Goal: Information Seeking & Learning: Learn about a topic

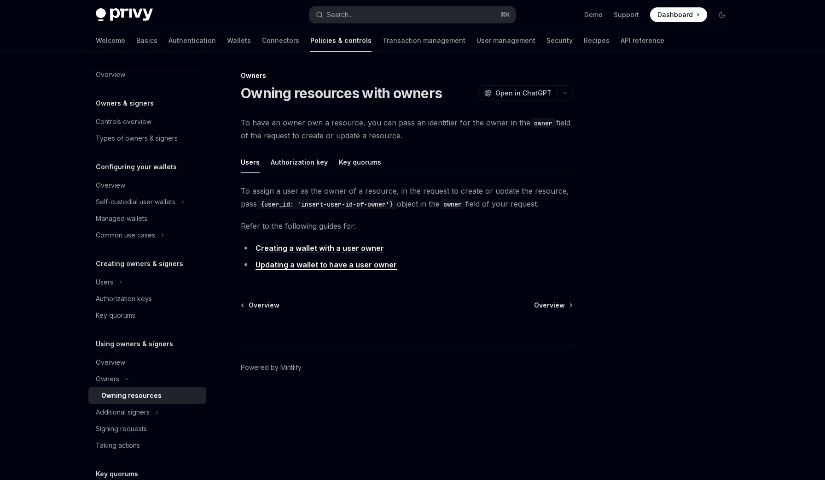
click at [691, 21] on span at bounding box center [678, 14] width 57 height 15
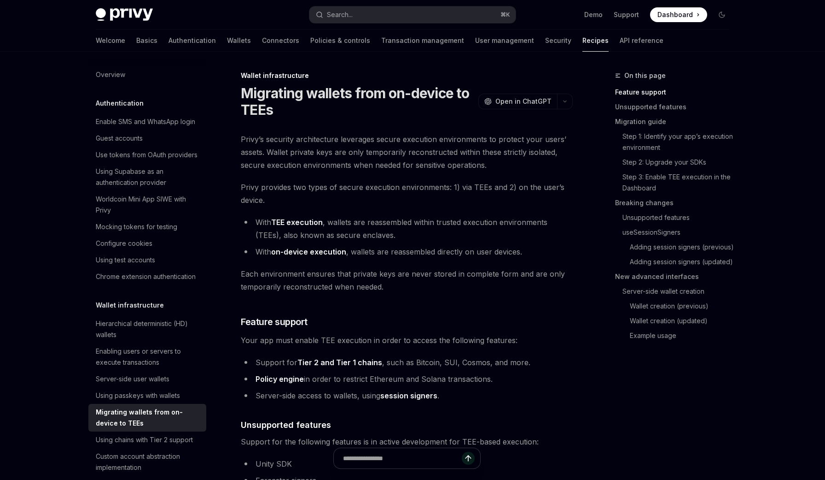
click at [353, 252] on li "With on-device execution , wallets are reassembled directly on user devices." at bounding box center [407, 251] width 332 height 13
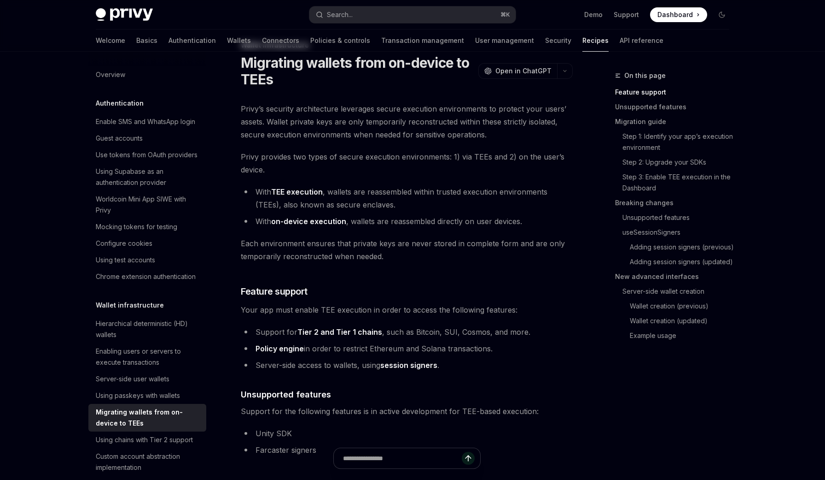
scroll to position [33, 0]
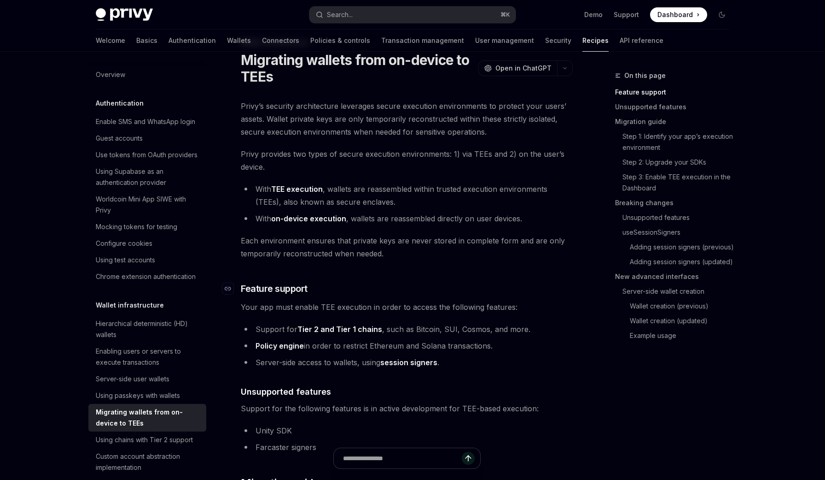
click at [385, 291] on h3 "​ Feature support" at bounding box center [407, 288] width 332 height 13
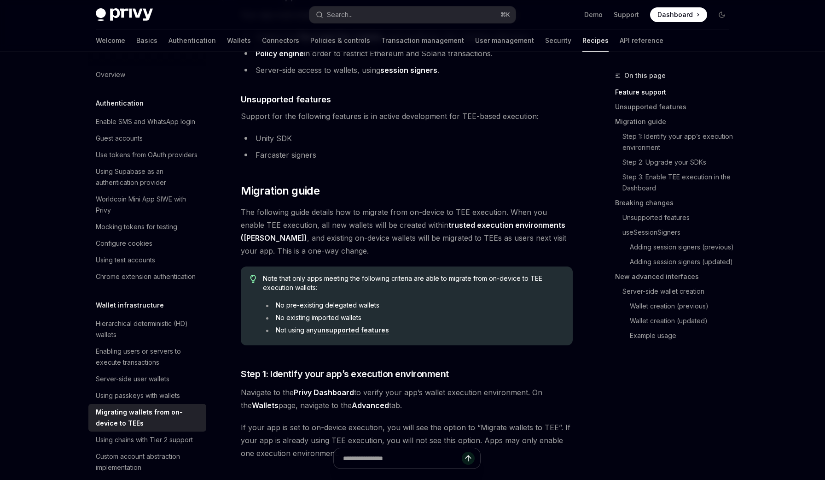
scroll to position [328, 0]
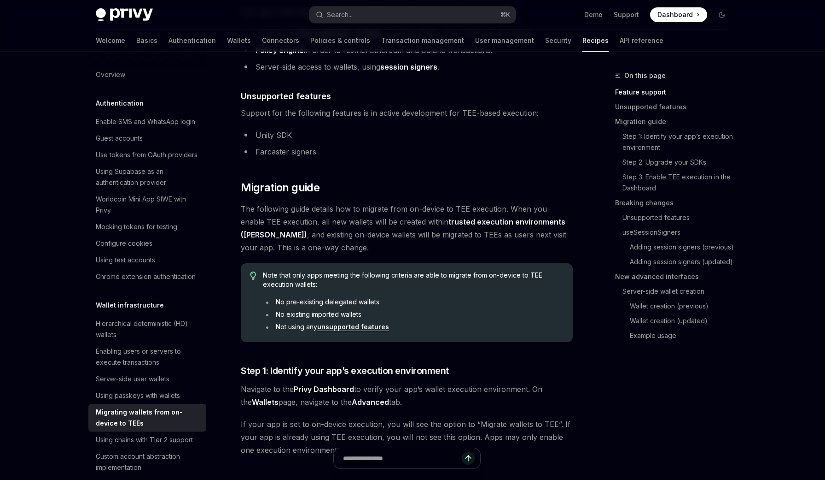
click at [395, 226] on span "The following guide details how to migrate from on-device to TEE execution. Whe…" at bounding box center [407, 228] width 332 height 52
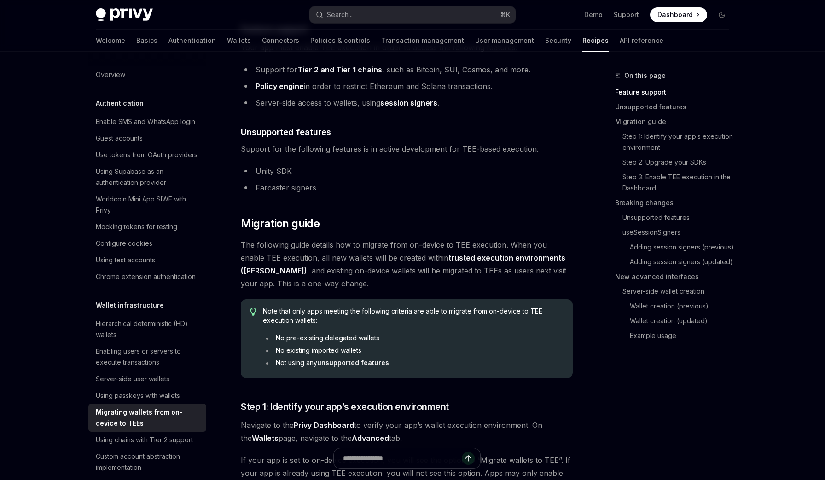
scroll to position [289, 0]
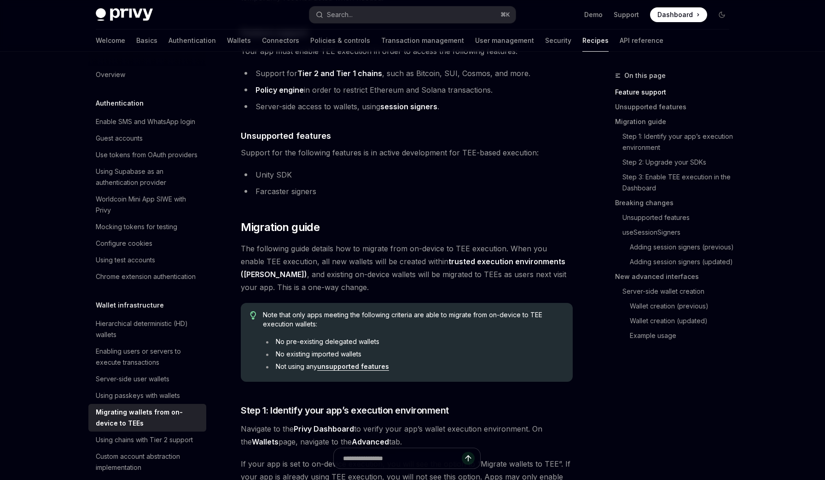
click at [368, 255] on span "The following guide details how to migrate from on-device to TEE execution. Whe…" at bounding box center [407, 268] width 332 height 52
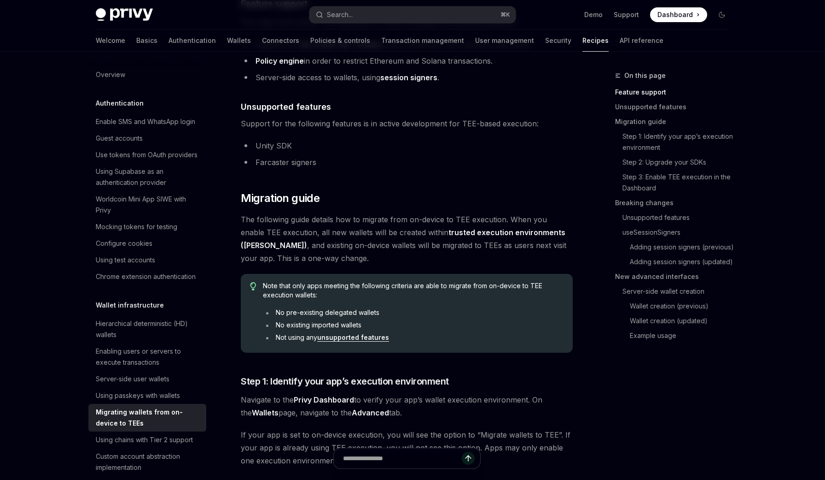
scroll to position [322, 0]
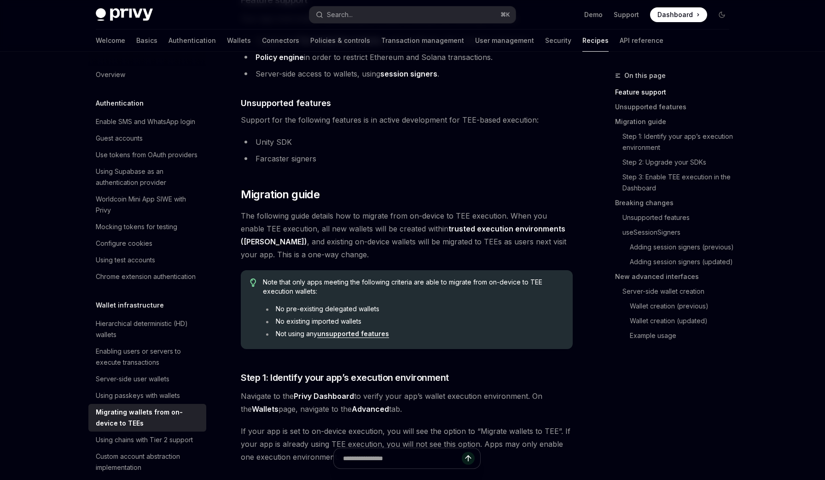
click at [345, 336] on link "unsupported features" at bounding box center [353, 333] width 72 height 8
click at [505, 195] on h2 "​ Migration guide" at bounding box center [407, 194] width 332 height 15
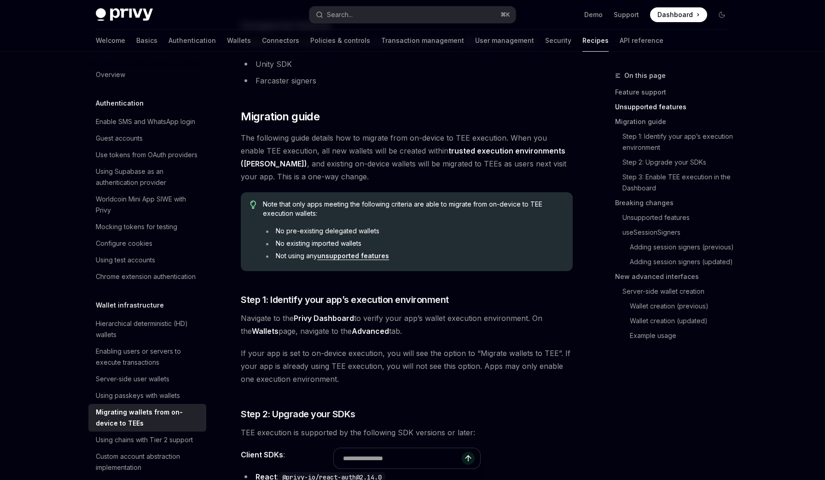
scroll to position [400, 0]
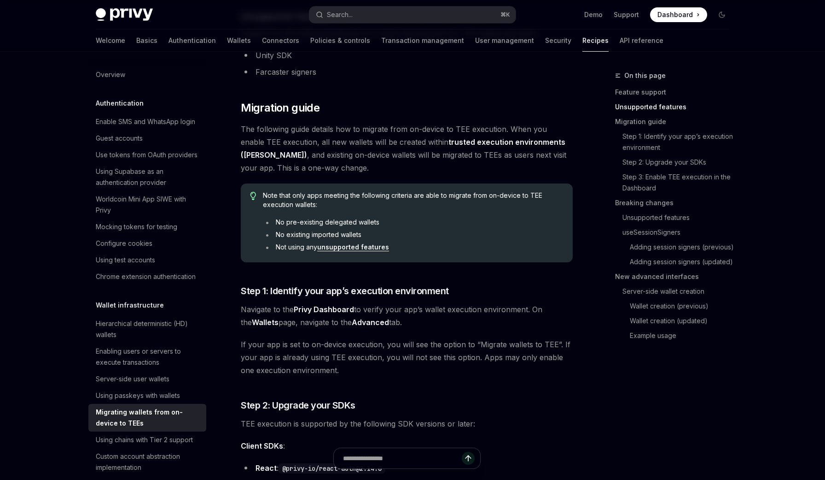
click at [359, 137] on span "The following guide details how to migrate from on-device to TEE execution. Whe…" at bounding box center [407, 149] width 332 height 52
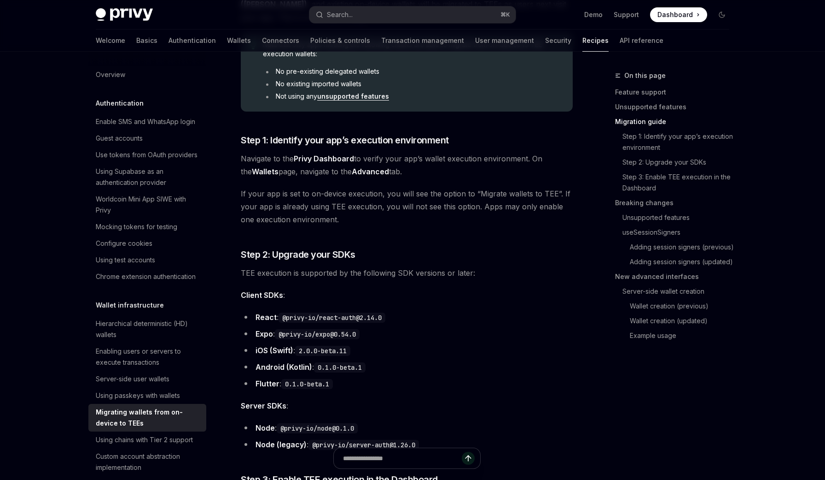
scroll to position [559, 0]
drag, startPoint x: 287, startPoint y: 319, endPoint x: 316, endPoint y: 318, distance: 28.1
click at [316, 318] on code "@privy-io/react-auth@2.14.0" at bounding box center [332, 317] width 107 height 10
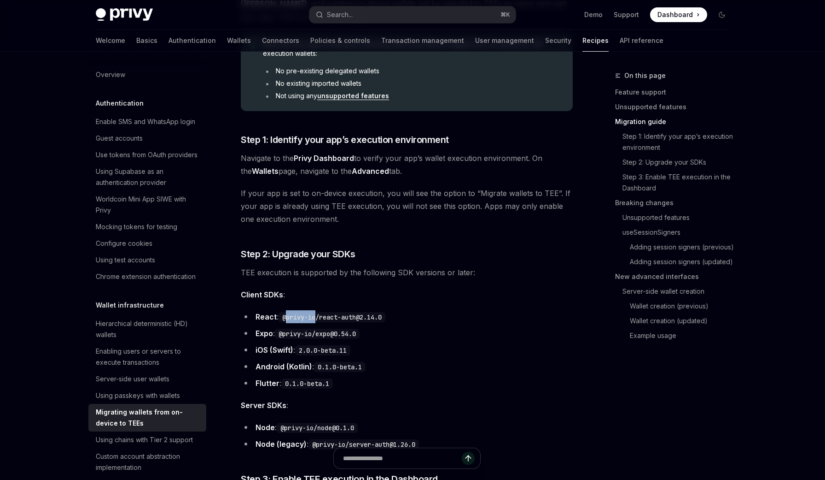
drag, startPoint x: 289, startPoint y: 317, endPoint x: 317, endPoint y: 319, distance: 28.6
click at [317, 319] on code "@privy-io/react-auth@2.14.0" at bounding box center [332, 317] width 107 height 10
copy code "privy-io"
click at [388, 276] on span "TEE execution is supported by the following SDK versions or later:" at bounding box center [407, 272] width 332 height 13
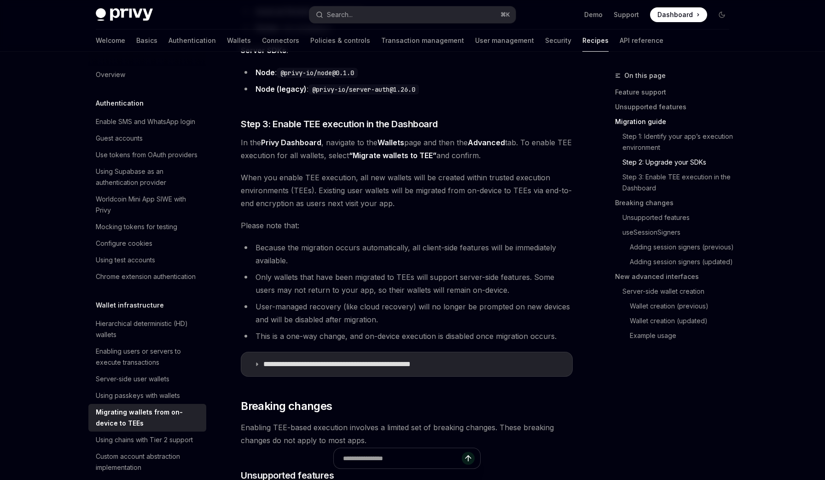
scroll to position [905, 0]
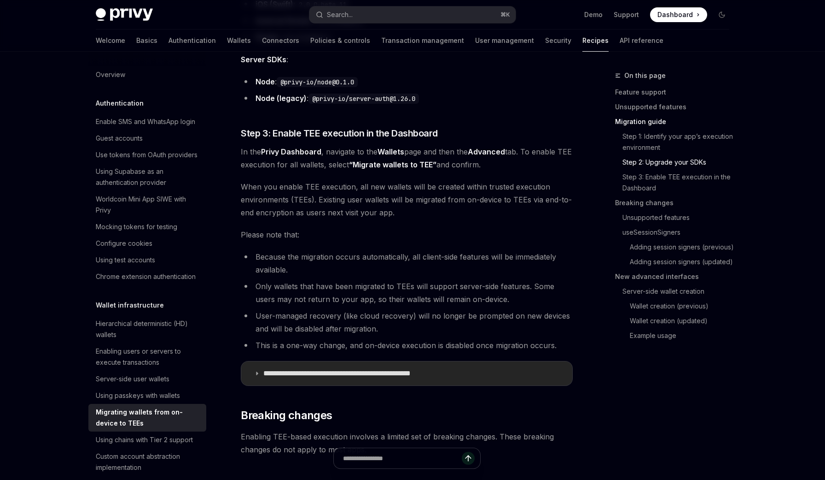
click at [297, 374] on p "**********" at bounding box center [358, 373] width 190 height 9
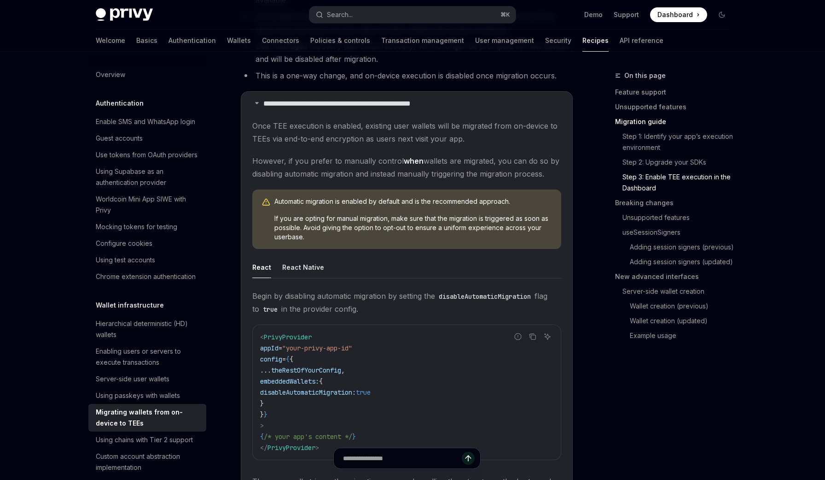
scroll to position [1184, 0]
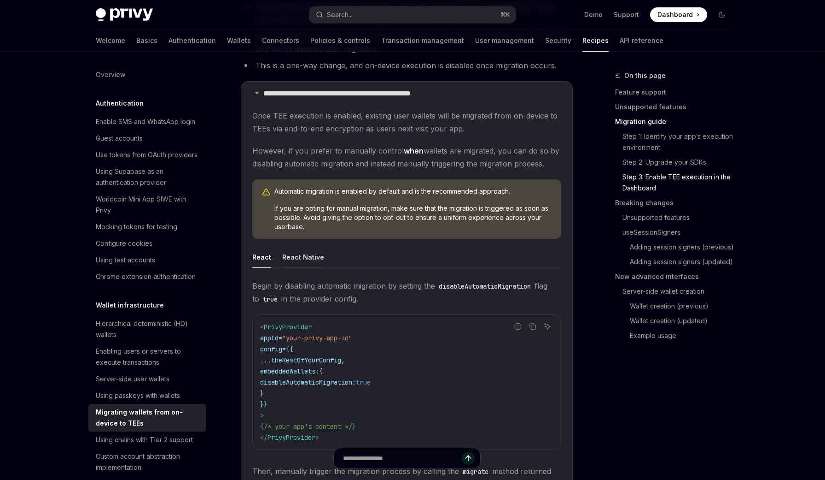
click at [305, 259] on button "React Native" at bounding box center [303, 257] width 42 height 22
click at [266, 257] on button "React" at bounding box center [261, 257] width 19 height 22
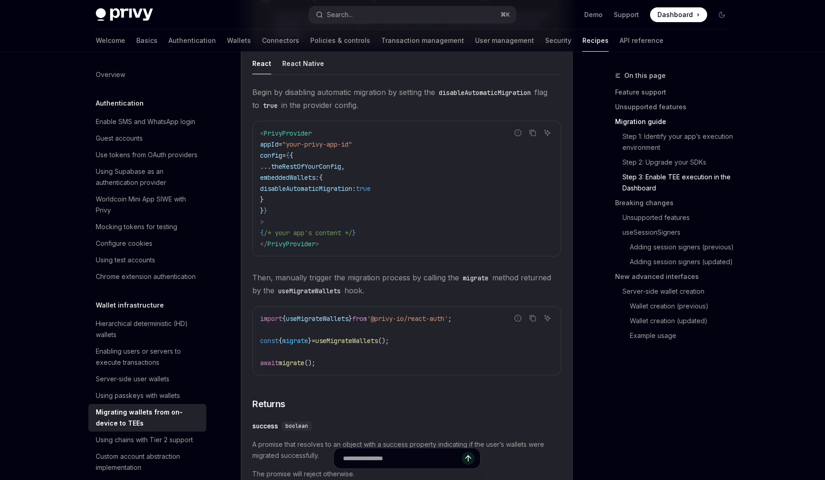
scroll to position [1379, 0]
click at [395, 240] on code "< PrivyProvider appId = "your-privy-app-id" config = { { ... theRestOfYourConfi…" at bounding box center [406, 188] width 293 height 122
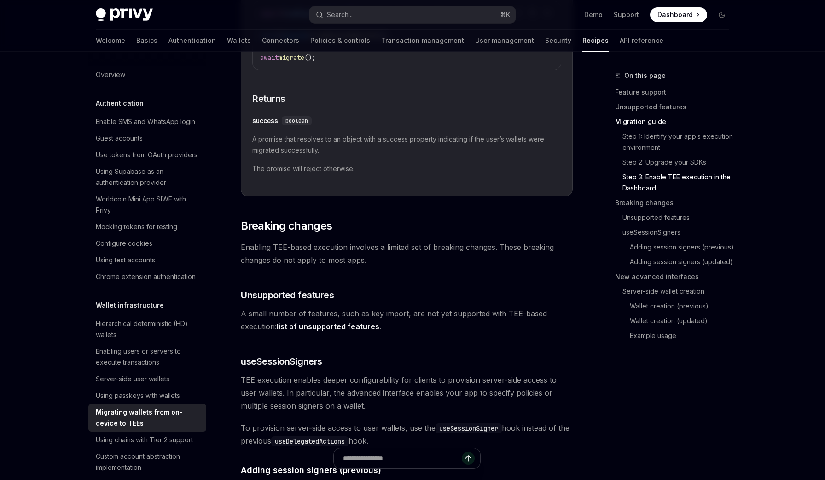
scroll to position [1683, 0]
click at [388, 316] on span "A small number of features, such as key import, are not yet supported with TEE-…" at bounding box center [407, 319] width 332 height 26
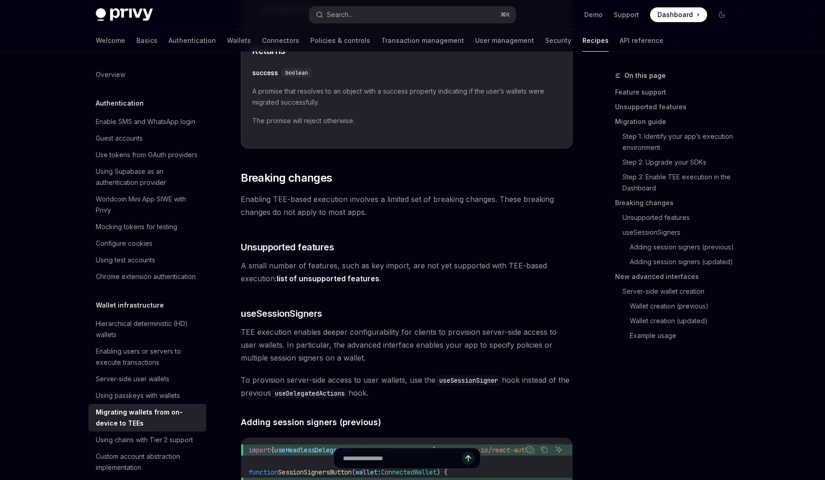
scroll to position [1742, 0]
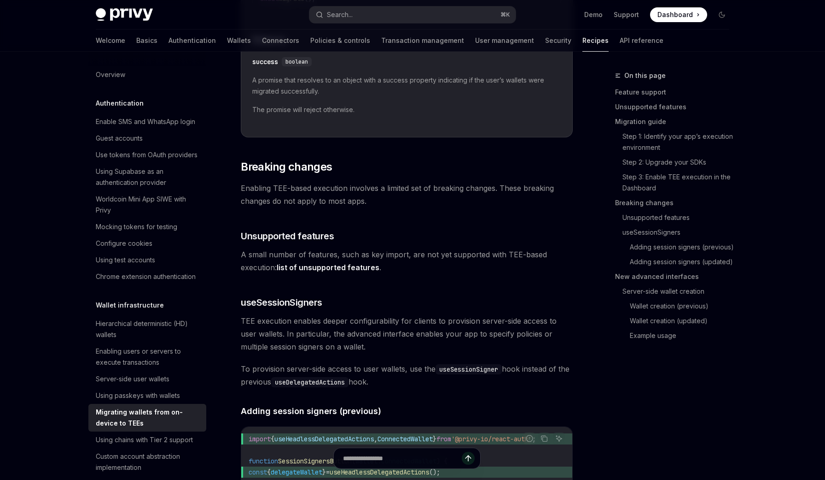
click at [373, 267] on link "list of unsupported features" at bounding box center [328, 268] width 103 height 10
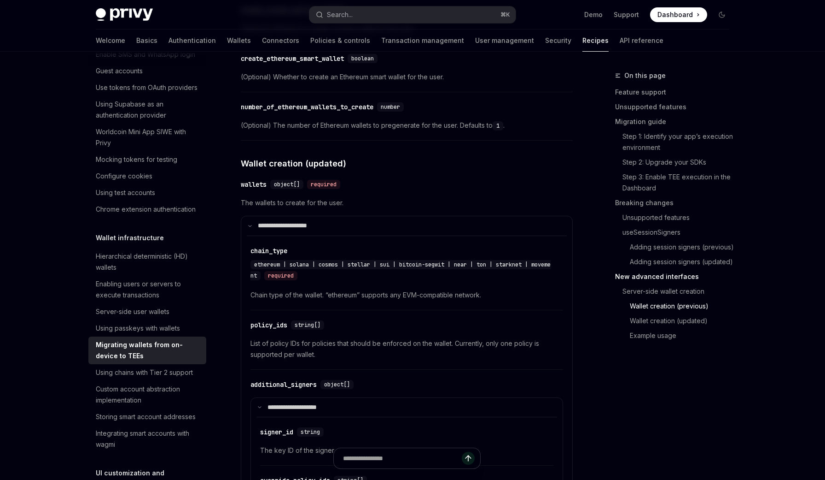
scroll to position [3040, 0]
click at [247, 230] on summary "**********" at bounding box center [406, 225] width 331 height 19
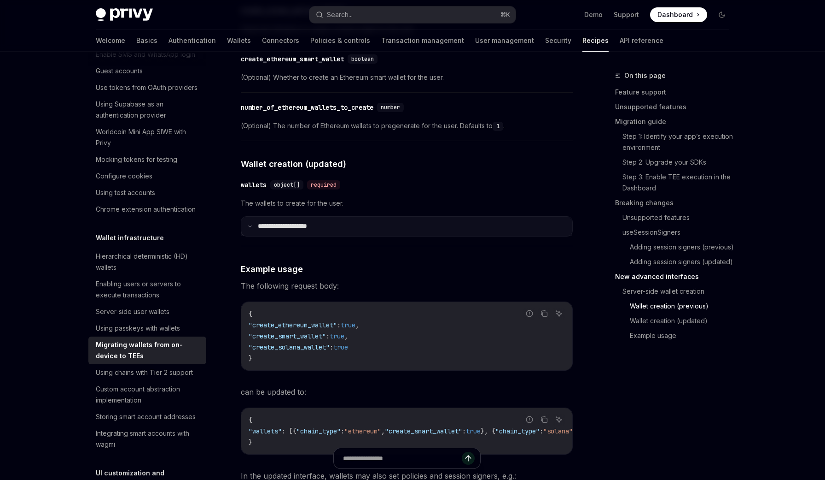
click at [248, 228] on icon at bounding box center [250, 226] width 5 height 5
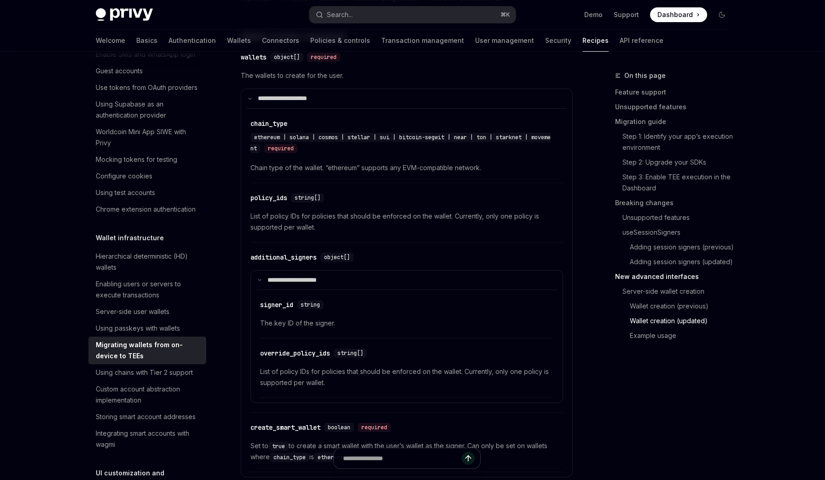
scroll to position [3170, 0]
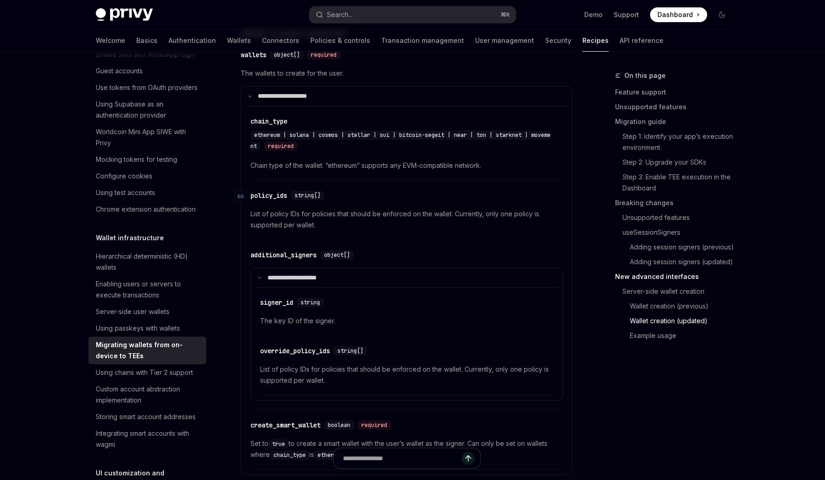
click at [265, 200] on div "policy_ids" at bounding box center [269, 195] width 37 height 9
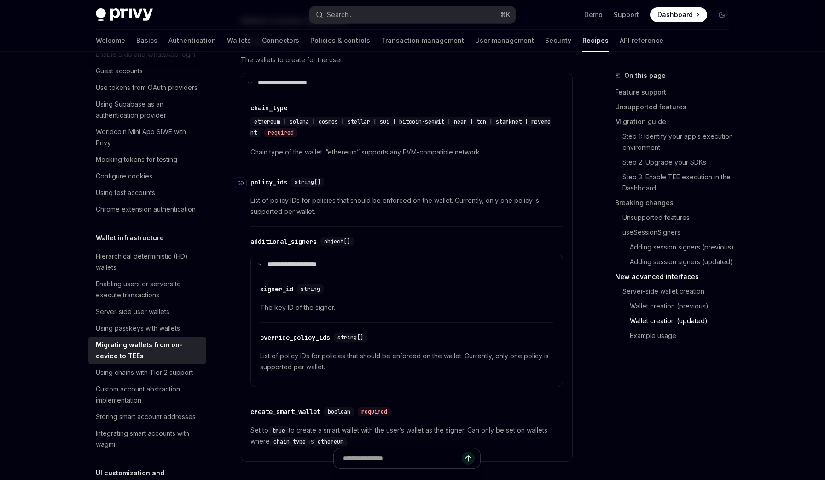
scroll to position [3146, 0]
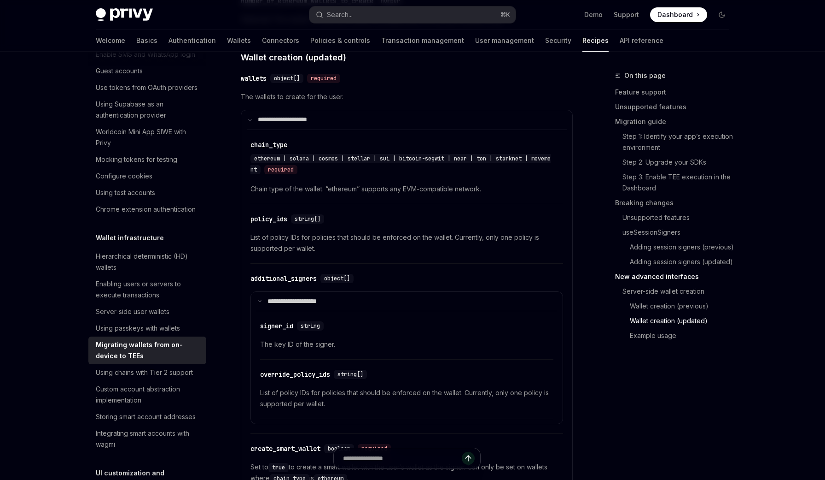
click at [330, 244] on span "List of policy IDs for policies that should be enforced on the wallet. Currentl…" at bounding box center [407, 243] width 313 height 22
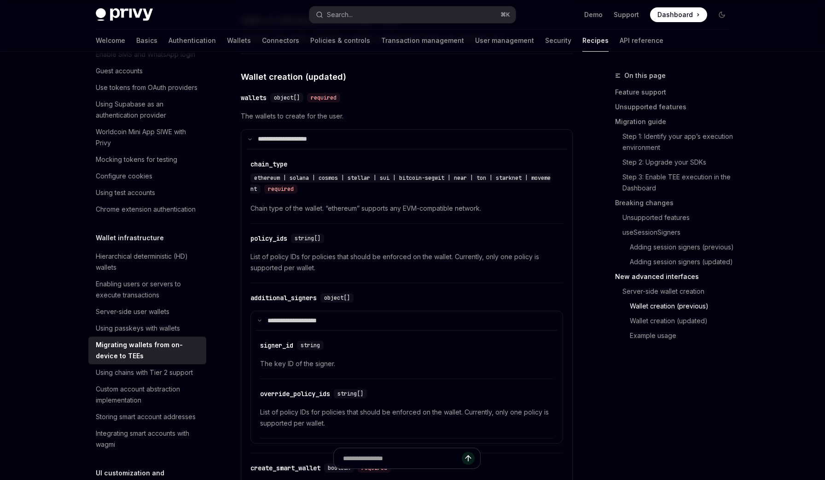
scroll to position [3126, 0]
click at [354, 244] on div "​ policy_ids string[]" at bounding box center [403, 238] width 304 height 11
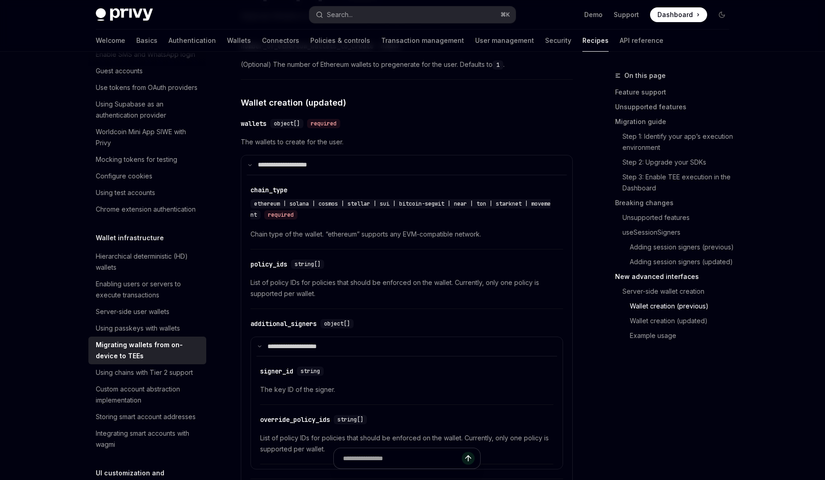
click at [340, 279] on div "​ policy_ids string[] List of policy IDs for policies that should be enforced o…" at bounding box center [407, 281] width 313 height 55
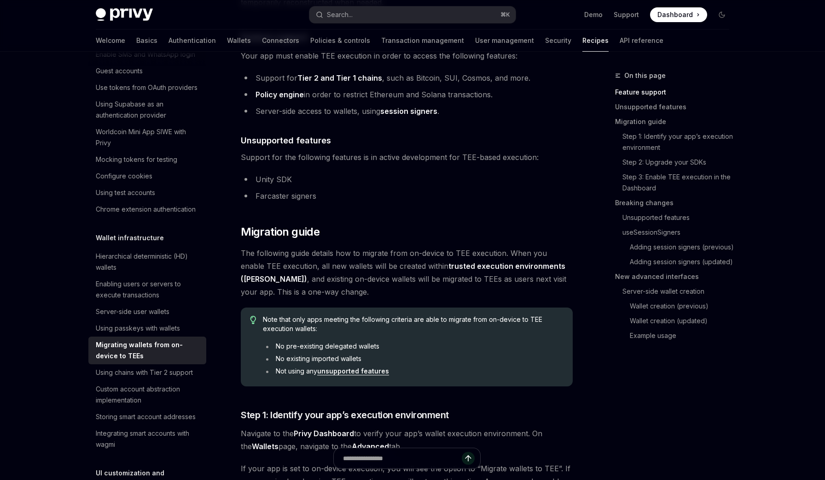
scroll to position [0, 0]
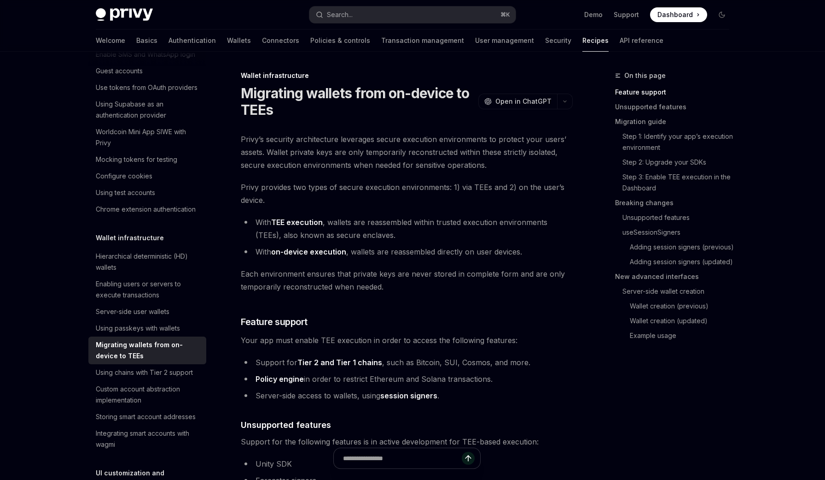
click at [385, 142] on span "Privy’s security architecture leverages secure execution environments to protec…" at bounding box center [407, 152] width 332 height 39
click at [510, 227] on li "With TEE execution , wallets are reassembled within trusted execution environme…" at bounding box center [407, 229] width 332 height 26
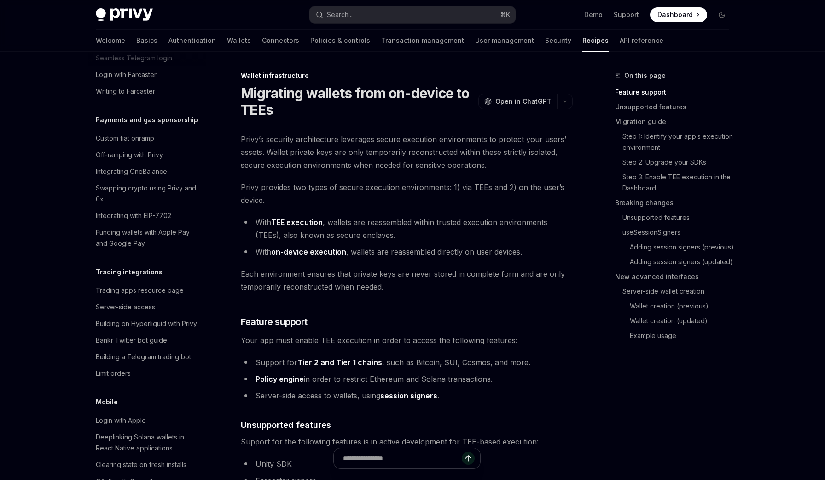
scroll to position [767, 0]
click at [160, 316] on div "Building on Hyperliquid with Privy" at bounding box center [146, 321] width 101 height 11
type textarea "*"
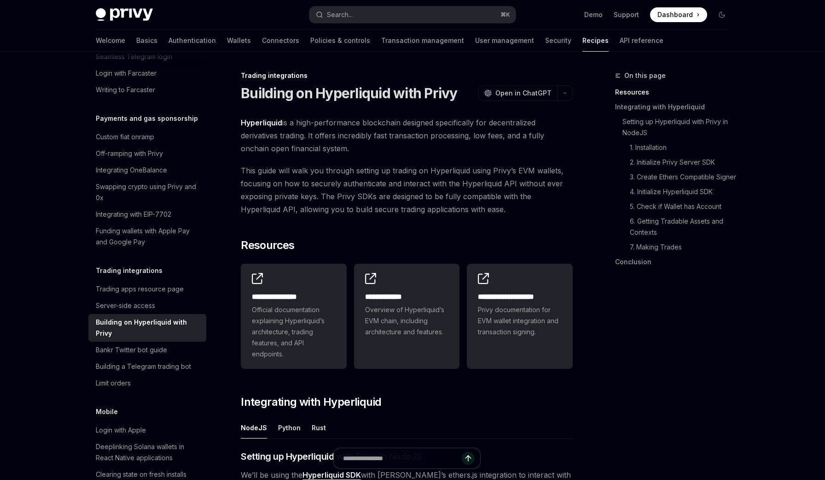
click at [571, 93] on button "button" at bounding box center [565, 93] width 16 height 16
click at [414, 143] on span "Hyperliquid is a high-performance blockchain designed specifically for decentra…" at bounding box center [407, 135] width 332 height 39
click at [435, 190] on span "This guide will walk you through setting up trading on Hyperliquid using Privy’…" at bounding box center [407, 190] width 332 height 52
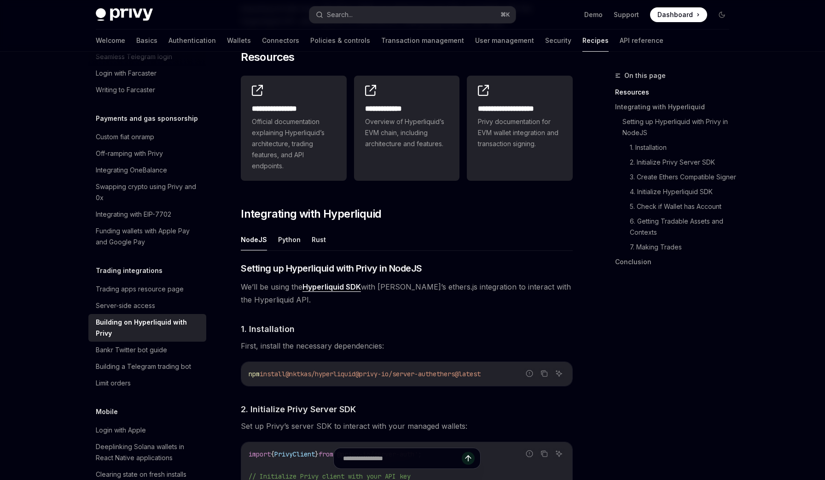
scroll to position [188, 0]
click at [416, 284] on span "We’ll be using the Hyperliquid SDK with Privy’s ethers.js integration to intera…" at bounding box center [407, 293] width 332 height 26
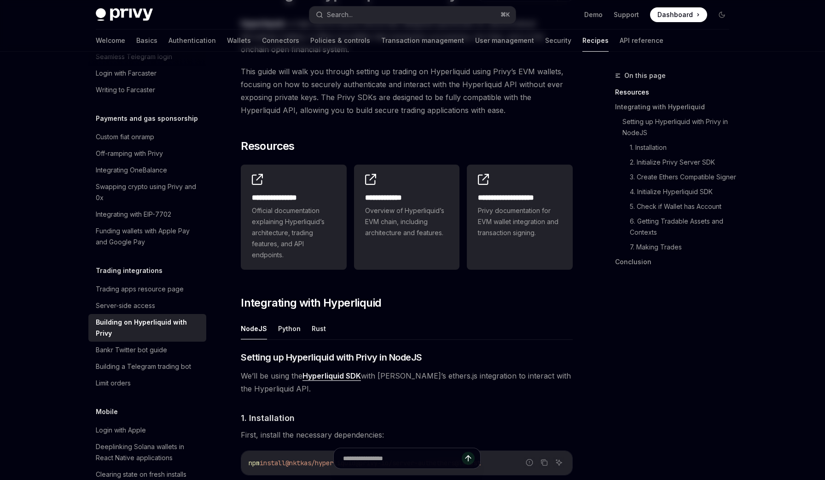
scroll to position [0, 0]
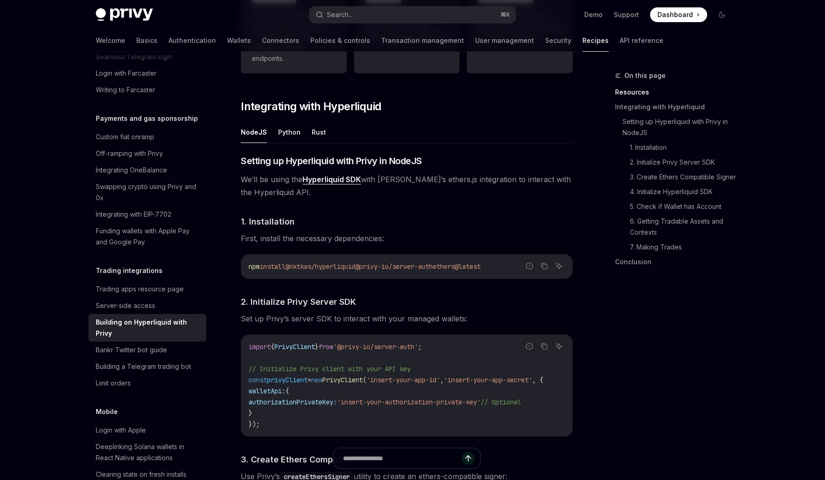
scroll to position [296, 0]
click at [472, 226] on h4 "​ 1. Installation" at bounding box center [407, 221] width 332 height 12
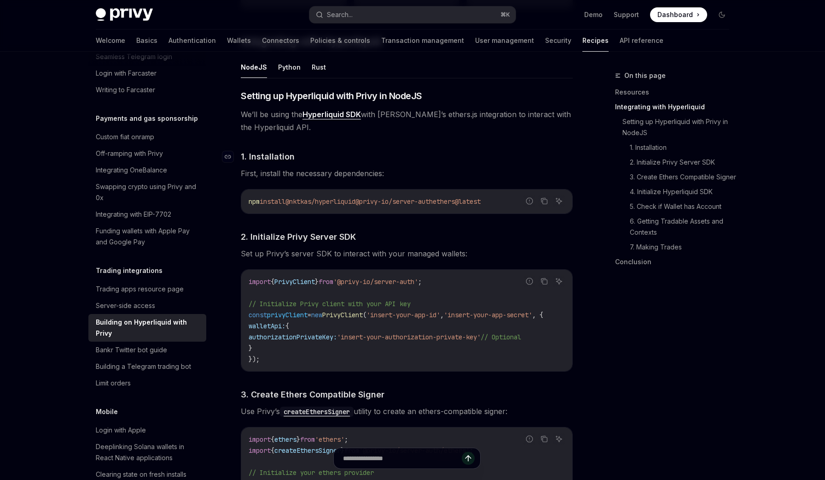
scroll to position [352, 0]
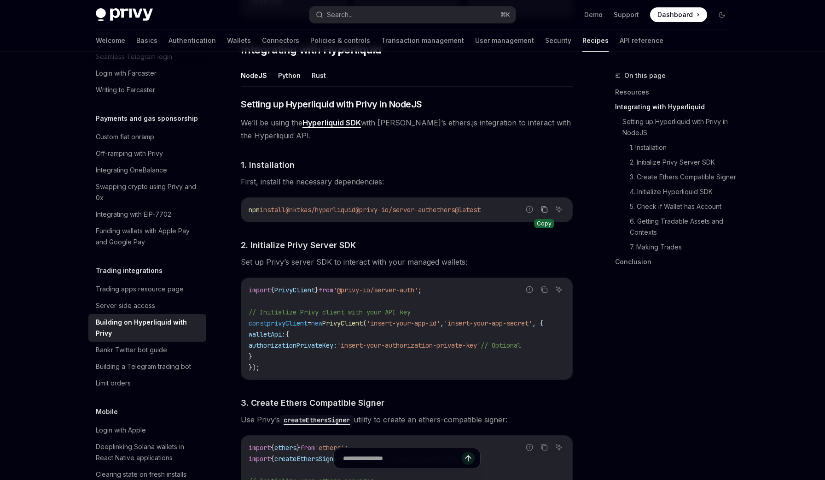
click at [546, 206] on icon "Copy the contents from the code block" at bounding box center [544, 208] width 7 height 7
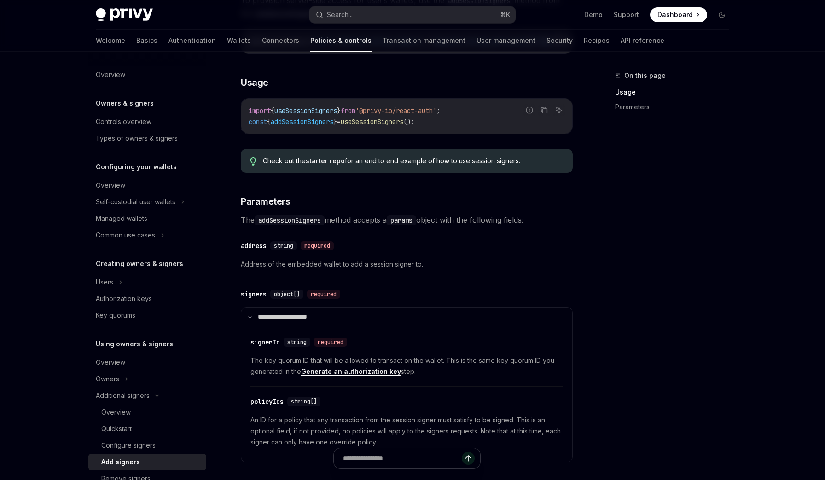
scroll to position [210, 0]
click at [332, 164] on link "starter repo" at bounding box center [325, 160] width 39 height 8
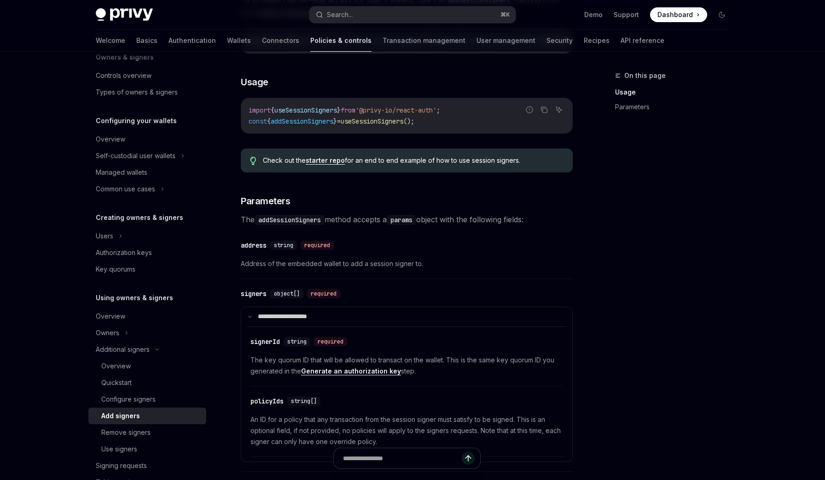
scroll to position [0, 0]
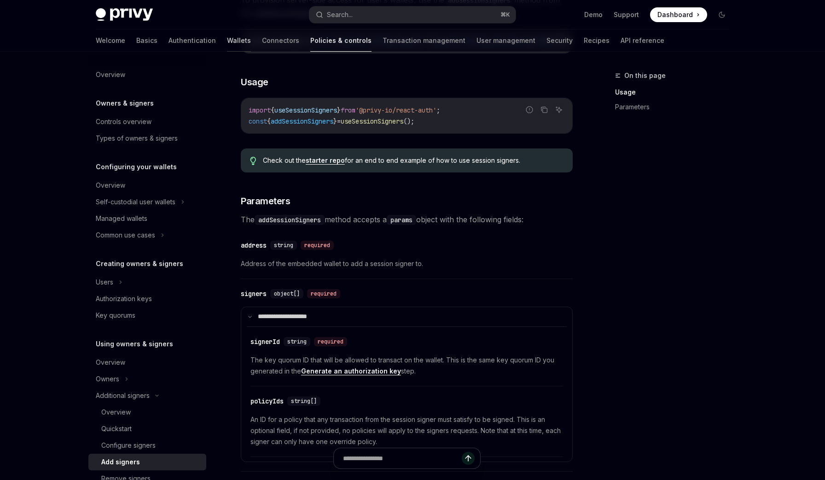
click at [227, 44] on link "Wallets" at bounding box center [239, 40] width 24 height 22
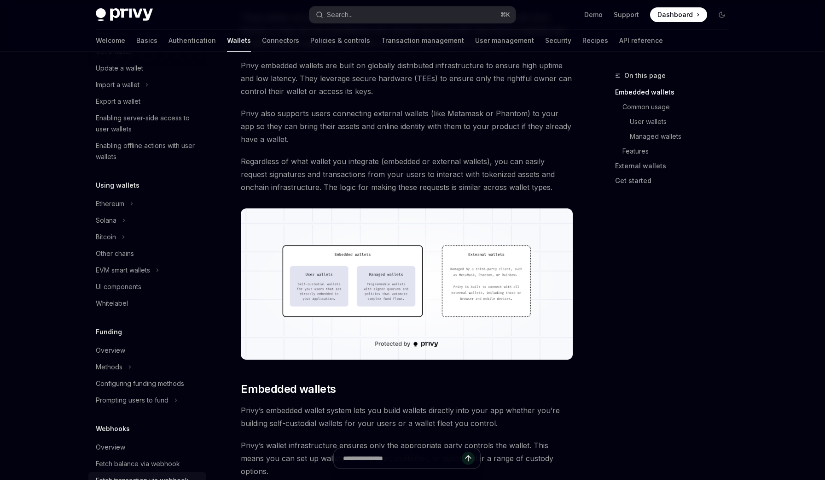
scroll to position [101, 0]
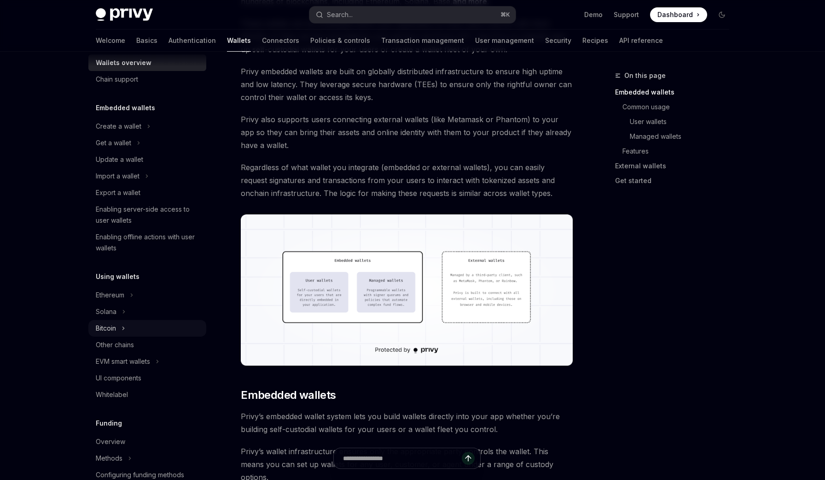
scroll to position [0, 0]
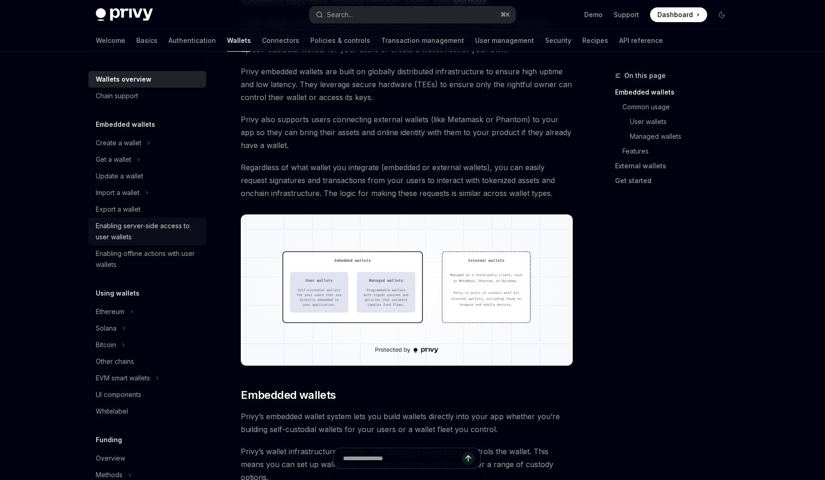
click at [166, 223] on div "Enabling server-side access to user wallets" at bounding box center [148, 231] width 105 height 22
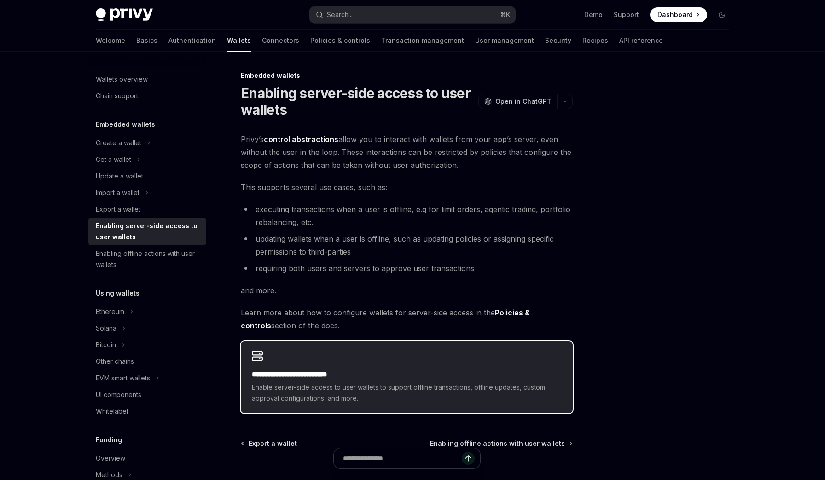
click at [265, 392] on span "Enable server-side access to user wallets to support offline transactions, offl…" at bounding box center [407, 392] width 310 height 22
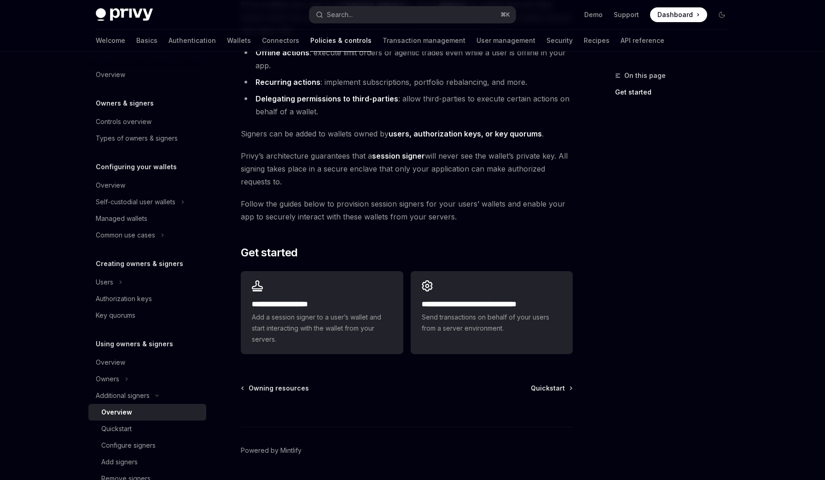
scroll to position [118, 0]
click at [469, 316] on span "Send transactions on behalf of your users from a server environment." at bounding box center [492, 322] width 140 height 22
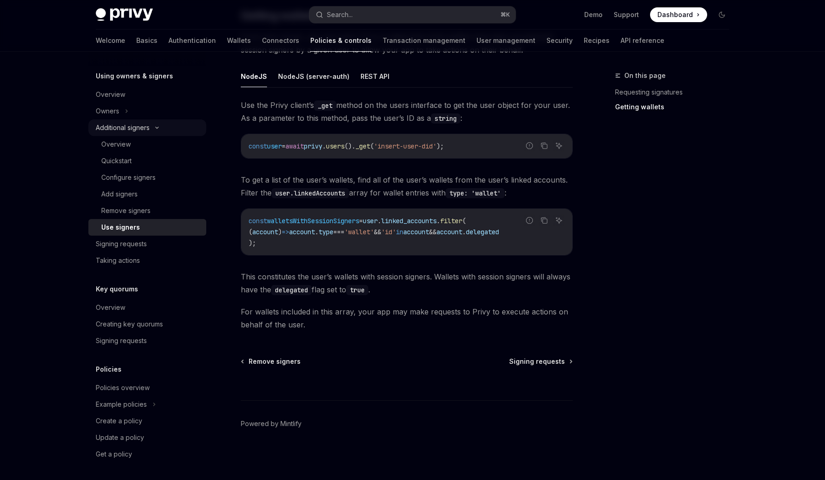
scroll to position [269, 0]
click at [227, 42] on link "Wallets" at bounding box center [239, 40] width 24 height 22
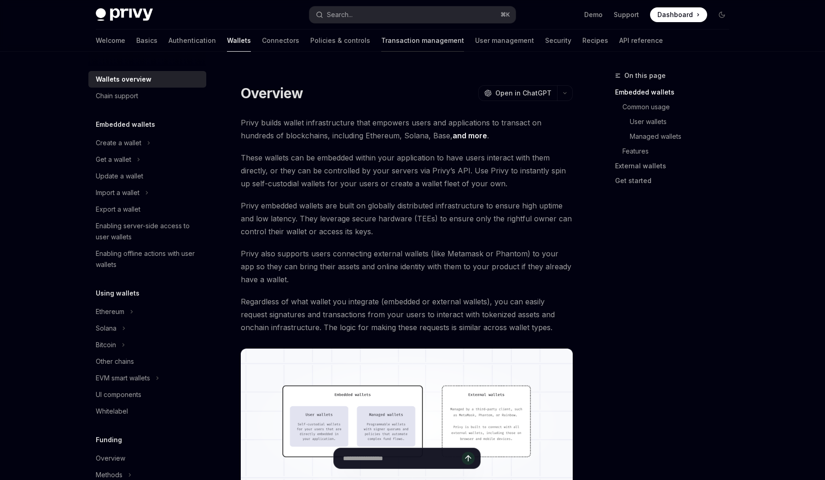
click at [381, 36] on link "Transaction management" at bounding box center [422, 40] width 83 height 22
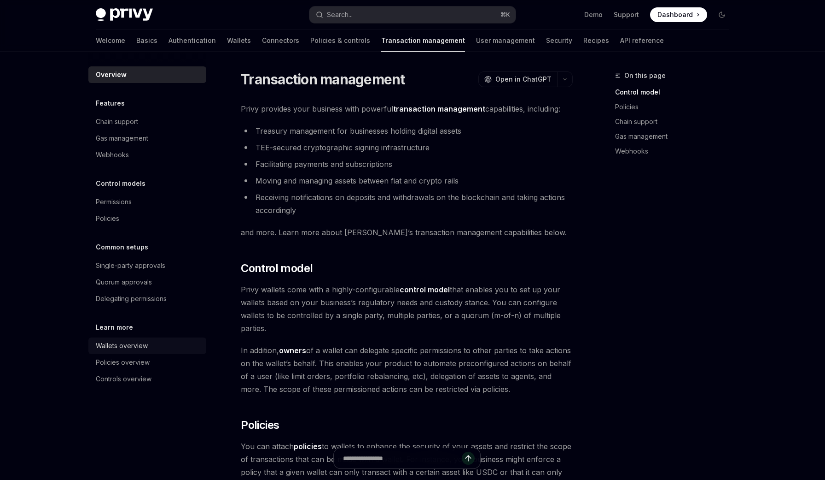
click at [135, 343] on div "Wallets overview" at bounding box center [122, 345] width 52 height 11
type textarea "*"
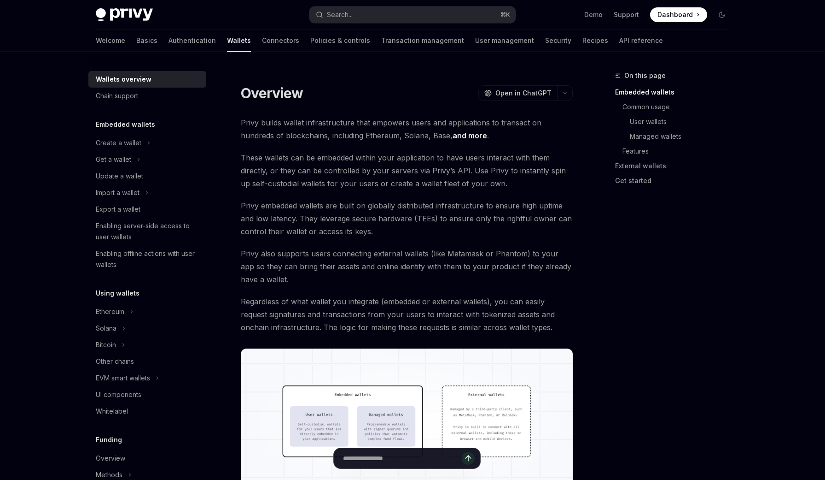
click at [369, 251] on span "Privy also supports users connecting external wallets (like Metamask or Phantom…" at bounding box center [407, 266] width 332 height 39
click at [394, 230] on span "Privy embedded wallets are built on globally distributed infrastructure to ensu…" at bounding box center [407, 218] width 332 height 39
click at [402, 236] on span "Privy embedded wallets are built on globally distributed infrastructure to ensu…" at bounding box center [407, 218] width 332 height 39
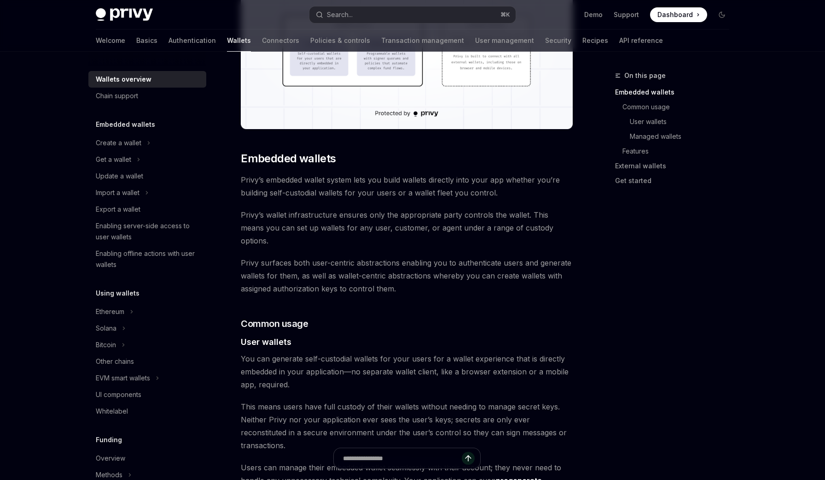
click at [401, 278] on span "Privy surfaces both user-centric abstractions enabling you to authenticate user…" at bounding box center [407, 275] width 332 height 39
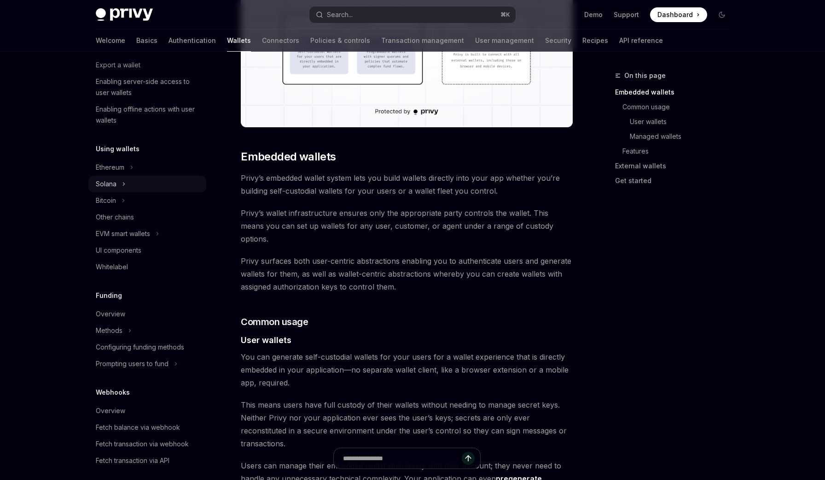
scroll to position [146, 0]
click at [356, 14] on button "Search... ⌘ K" at bounding box center [413, 14] width 206 height 17
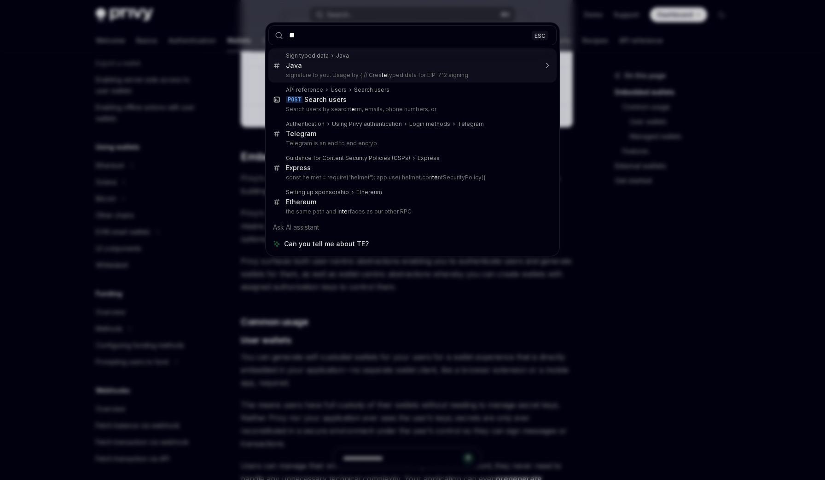
type input "***"
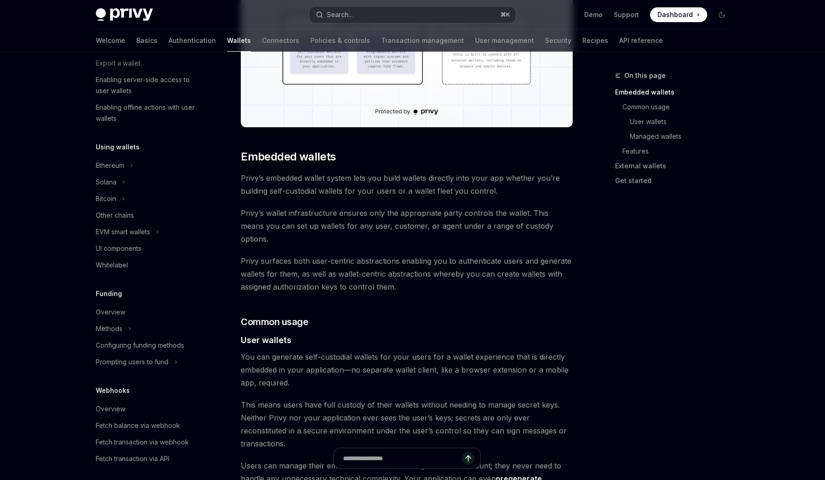
type textarea "*"
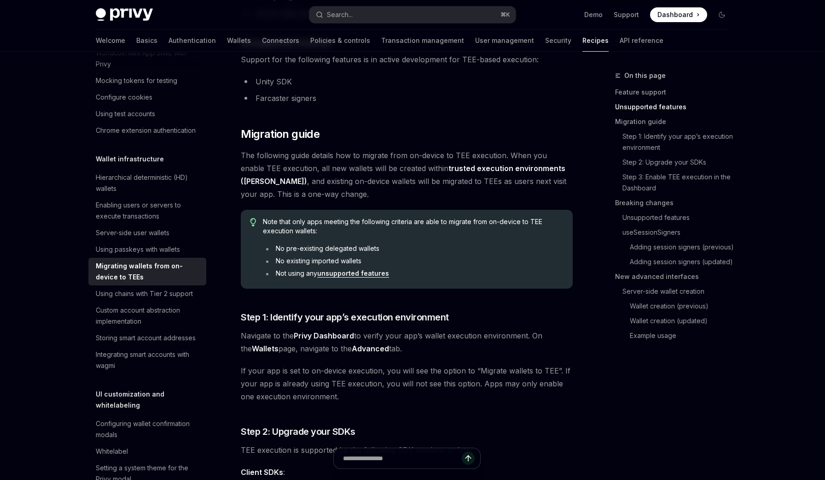
scroll to position [369, 0]
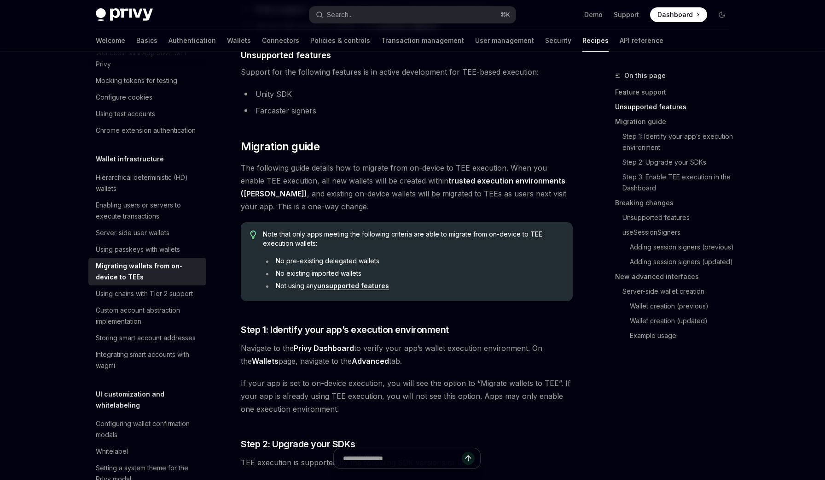
click at [367, 197] on span "The following guide details how to migrate from on-device to TEE execution. Whe…" at bounding box center [407, 187] width 332 height 52
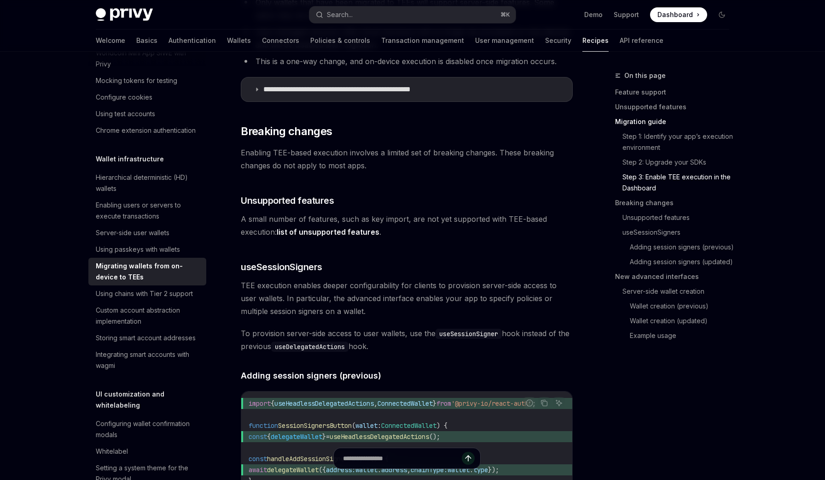
scroll to position [1177, 0]
